Goal: Information Seeking & Learning: Learn about a topic

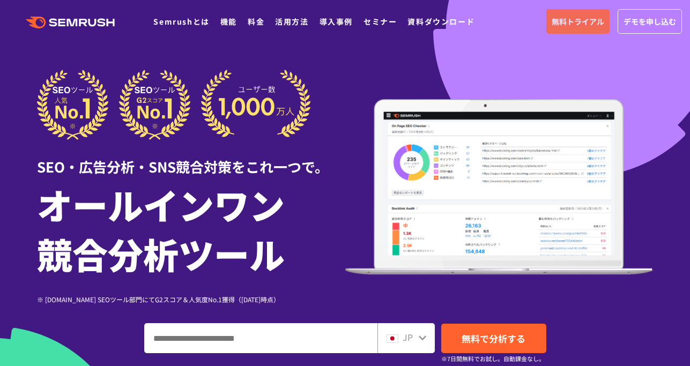
click at [574, 16] on span "無料トライアル" at bounding box center [577, 22] width 53 height 12
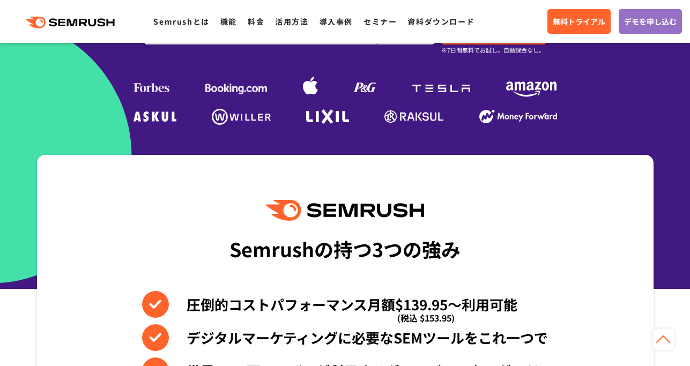
scroll to position [344, 0]
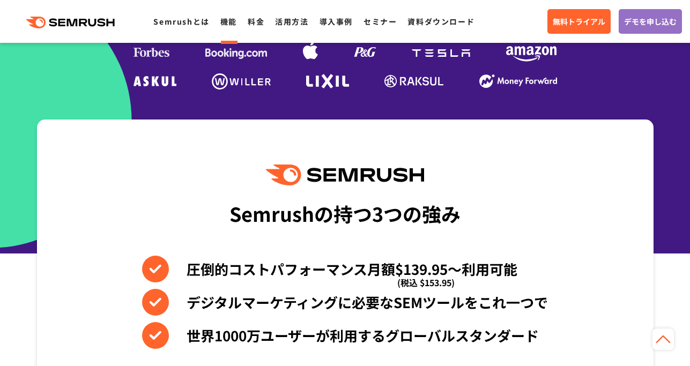
click at [228, 22] on link "機能" at bounding box center [228, 21] width 17 height 11
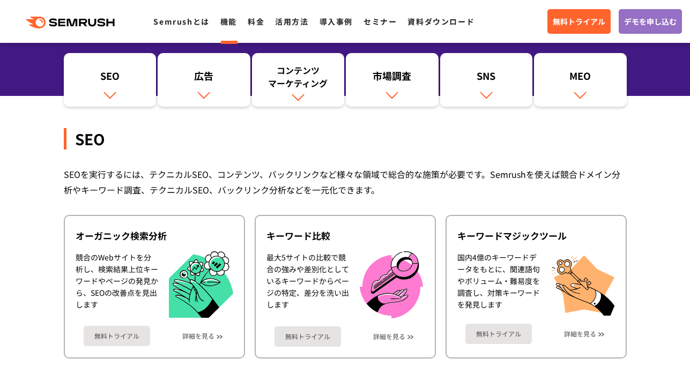
scroll to position [140, 0]
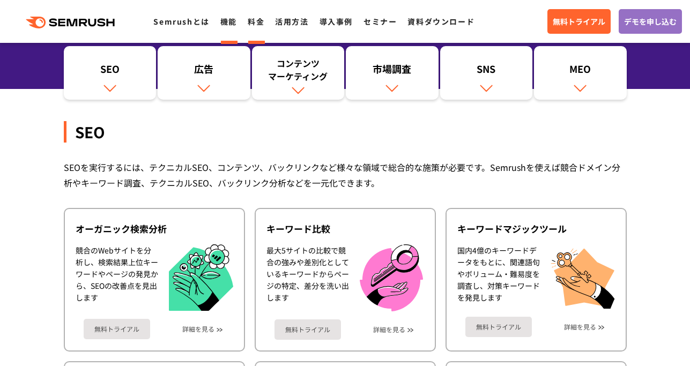
click at [253, 18] on link "料金" at bounding box center [256, 21] width 17 height 11
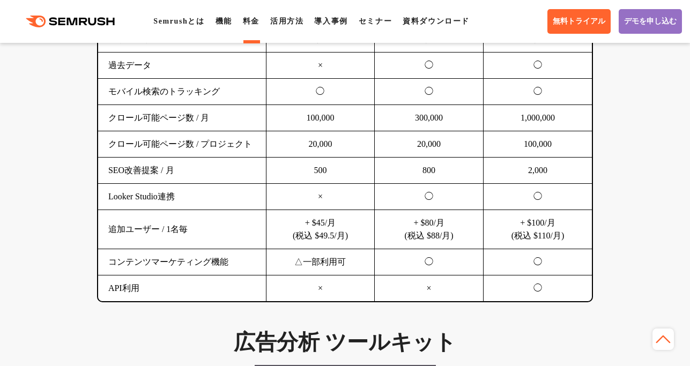
scroll to position [924, 0]
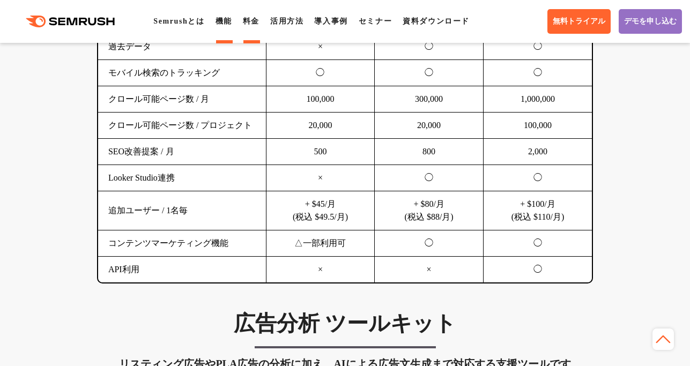
click at [229, 19] on link "機能" at bounding box center [223, 21] width 17 height 8
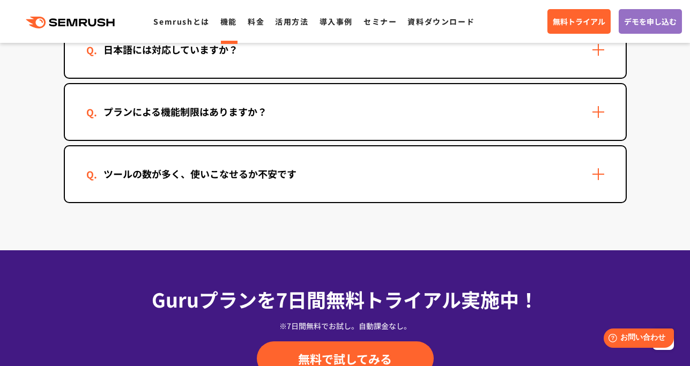
scroll to position [3284, 0]
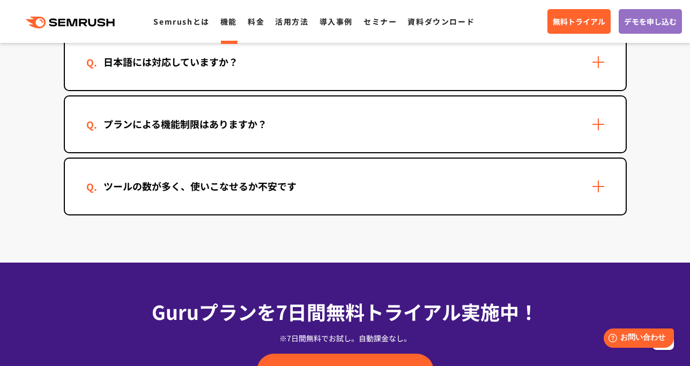
click at [318, 134] on div "プランによる機能制限はありますか？" at bounding box center [345, 124] width 560 height 56
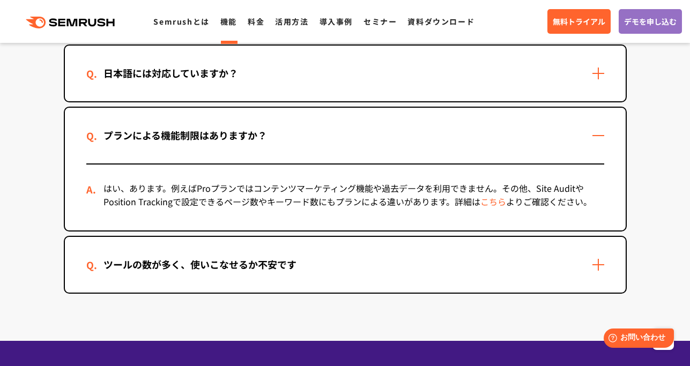
click at [288, 135] on div "プランによる機能制限はありますか？" at bounding box center [345, 136] width 560 height 56
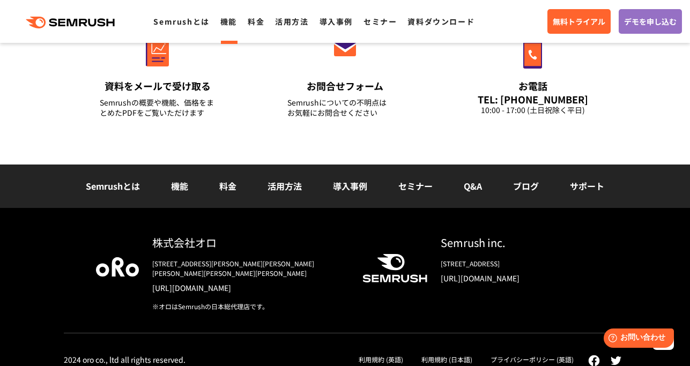
scroll to position [3755, 0]
